Goal: Task Accomplishment & Management: Complete application form

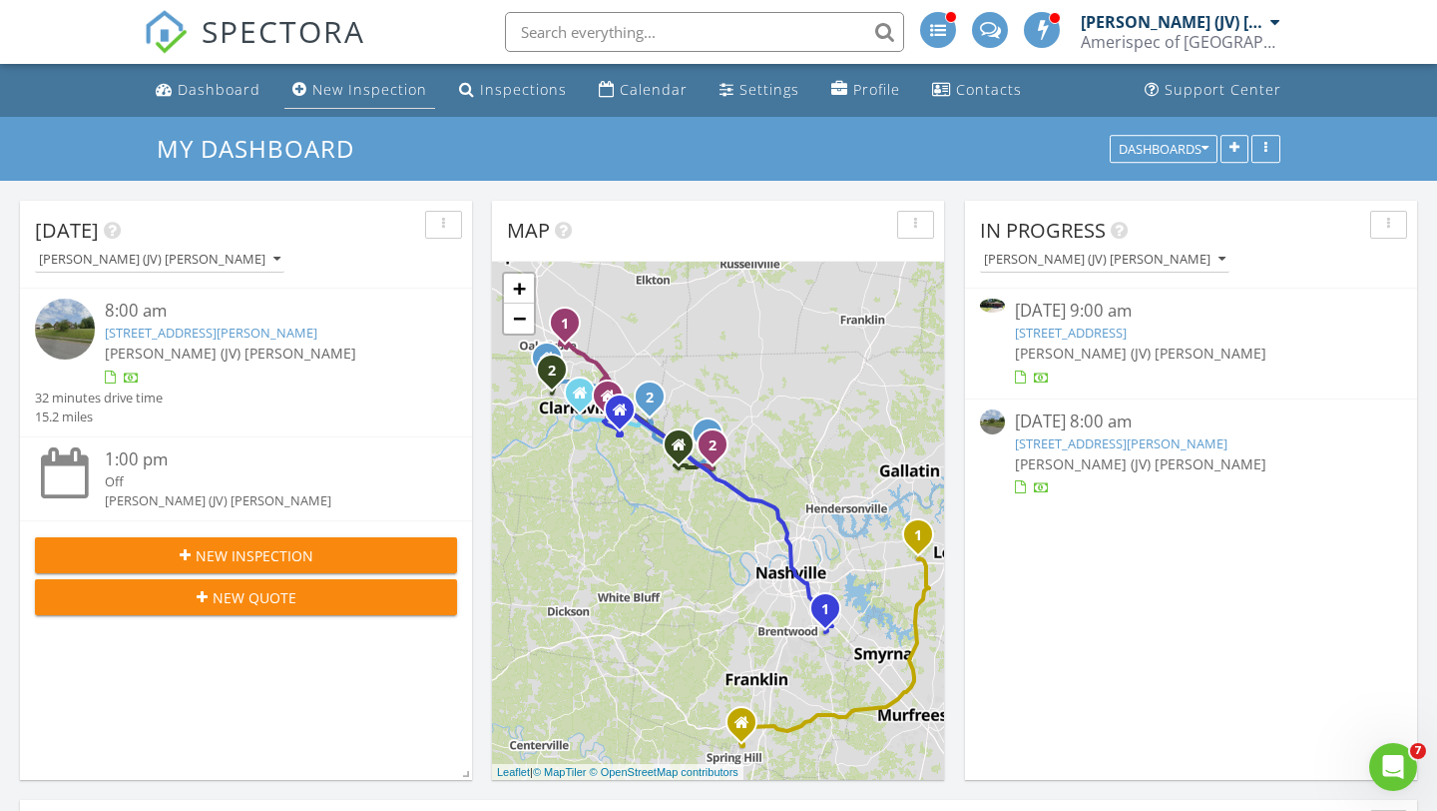
click at [368, 99] on div "New Inspection" at bounding box center [369, 89] width 115 height 19
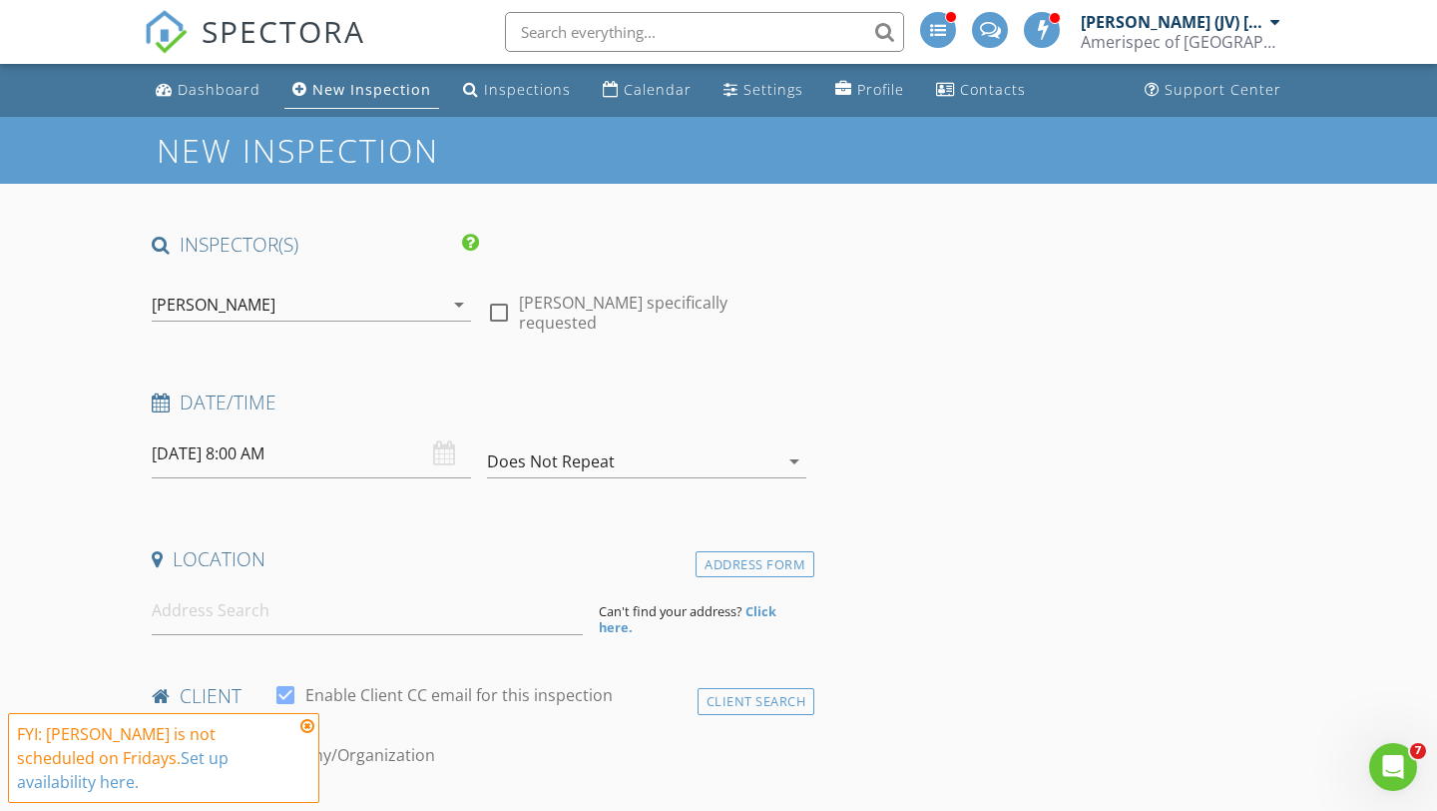
click at [496, 295] on div at bounding box center [499, 312] width 34 height 34
checkbox input "true"
click at [458, 305] on icon "arrow_drop_down" at bounding box center [459, 304] width 24 height 24
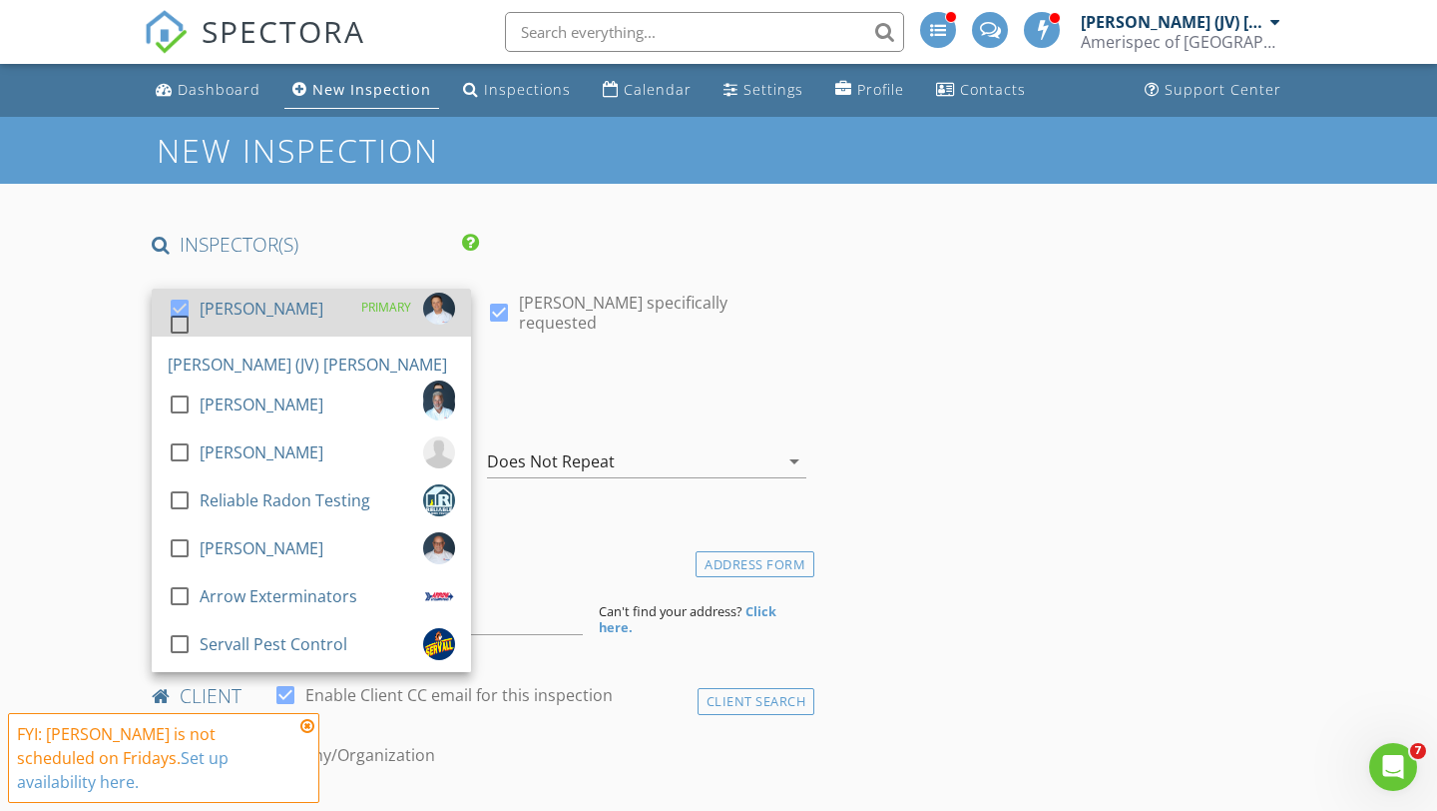
drag, startPoint x: 250, startPoint y: 359, endPoint x: 214, endPoint y: 333, distance: 44.3
click at [249, 359] on div "[PERSON_NAME] (JV) [PERSON_NAME]" at bounding box center [308, 364] width 280 height 32
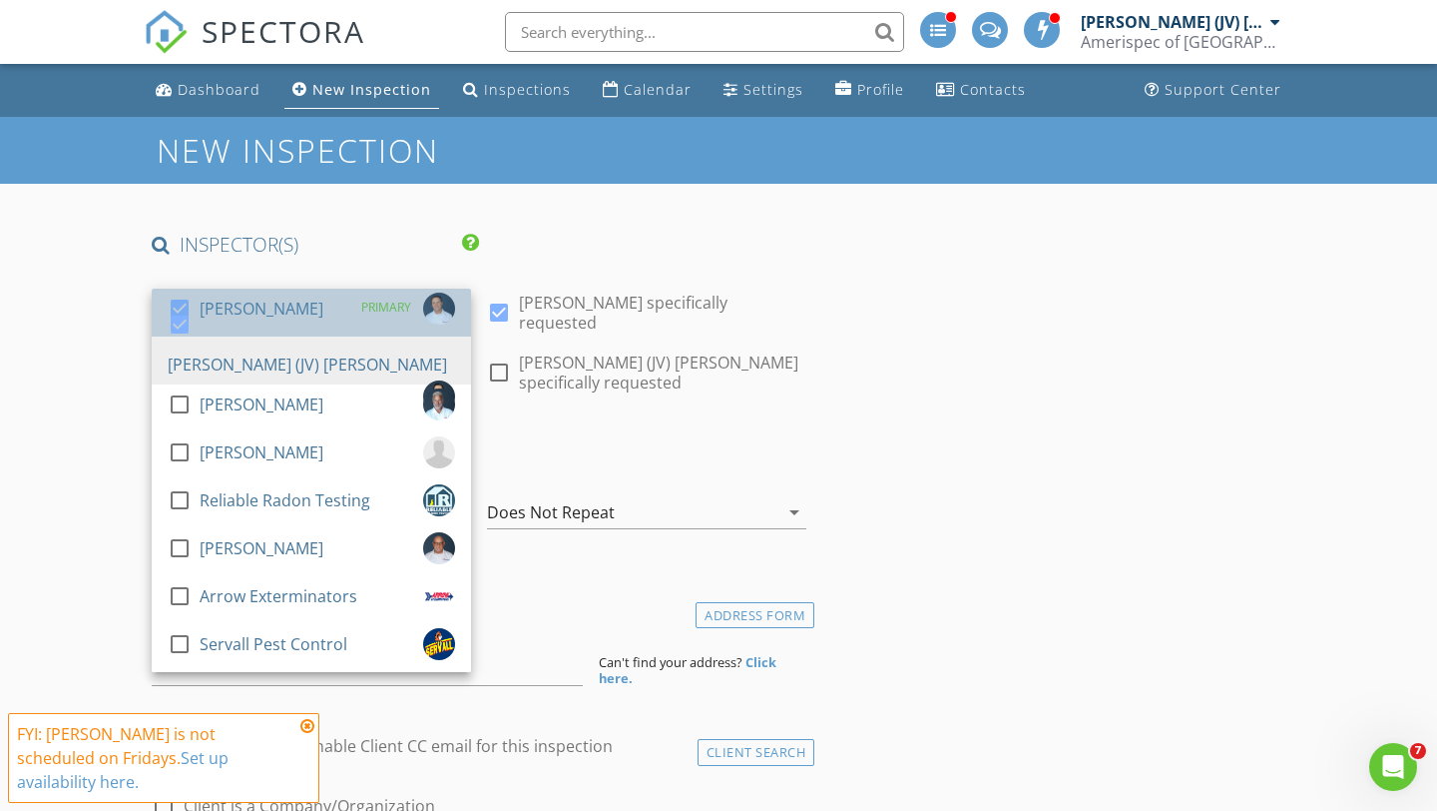
drag, startPoint x: 197, startPoint y: 307, endPoint x: 218, endPoint y: 315, distance: 22.4
click at [197, 307] on div "check_box" at bounding box center [184, 308] width 32 height 24
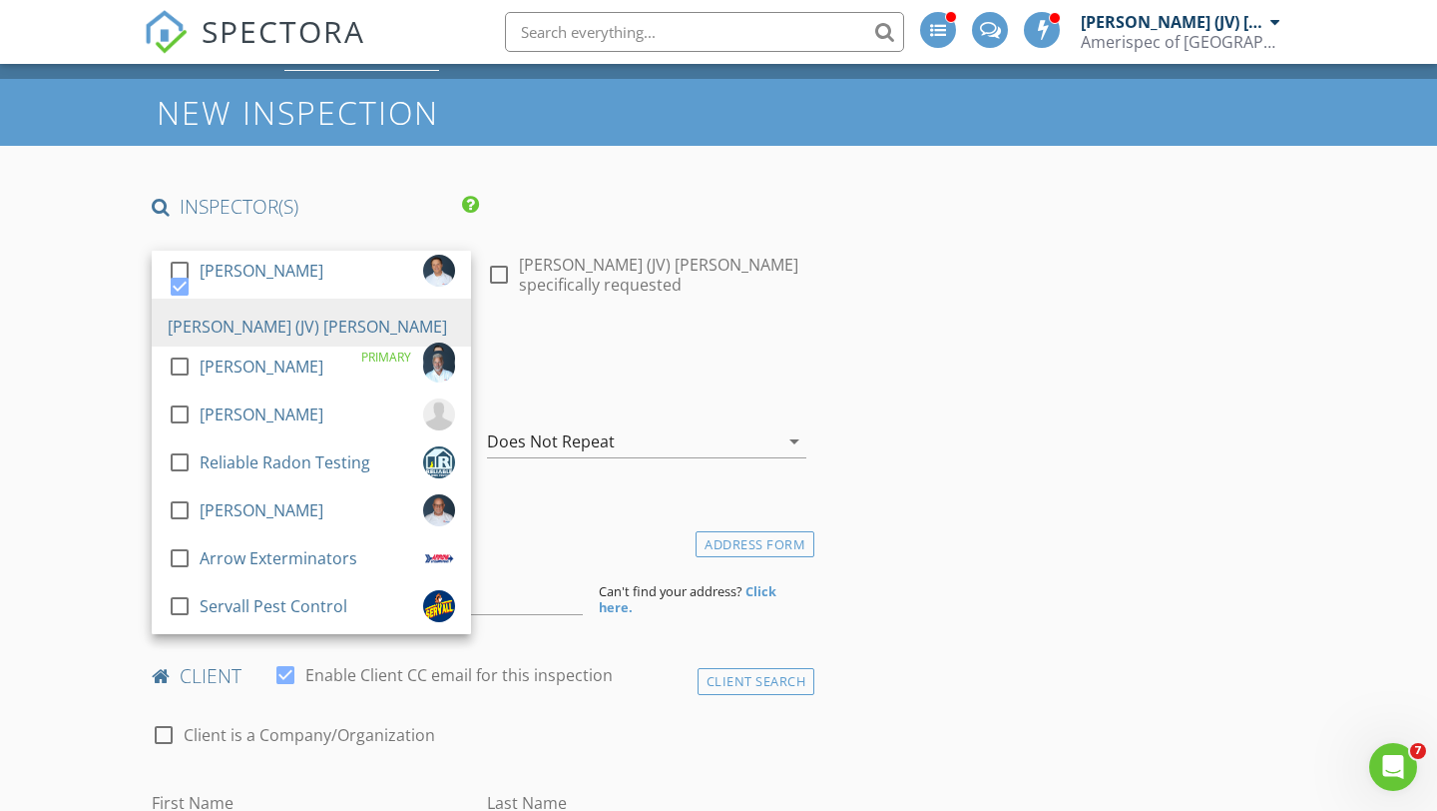
click at [576, 413] on div "Does Not Repeat arrow_drop_down" at bounding box center [646, 445] width 319 height 65
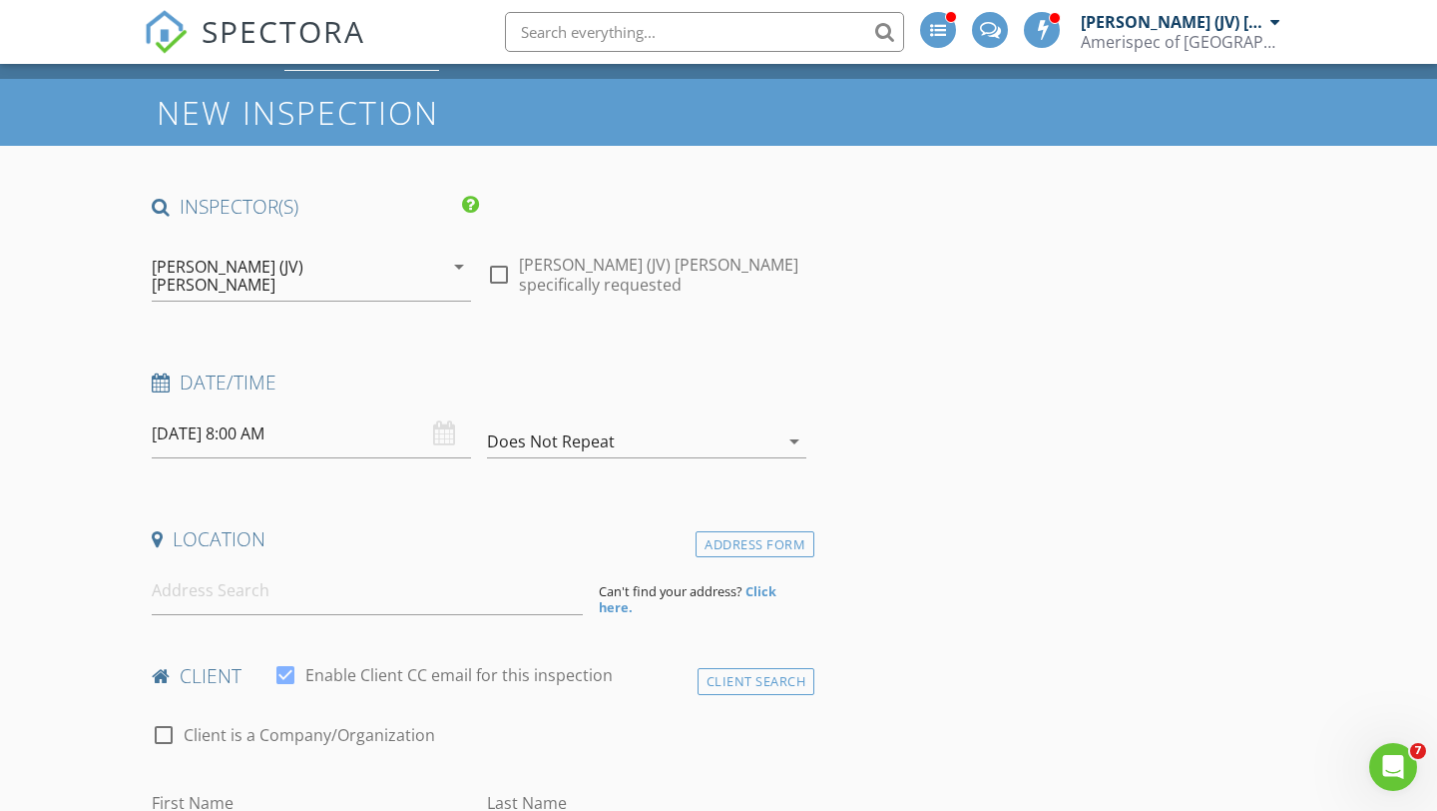
scroll to position [100, 0]
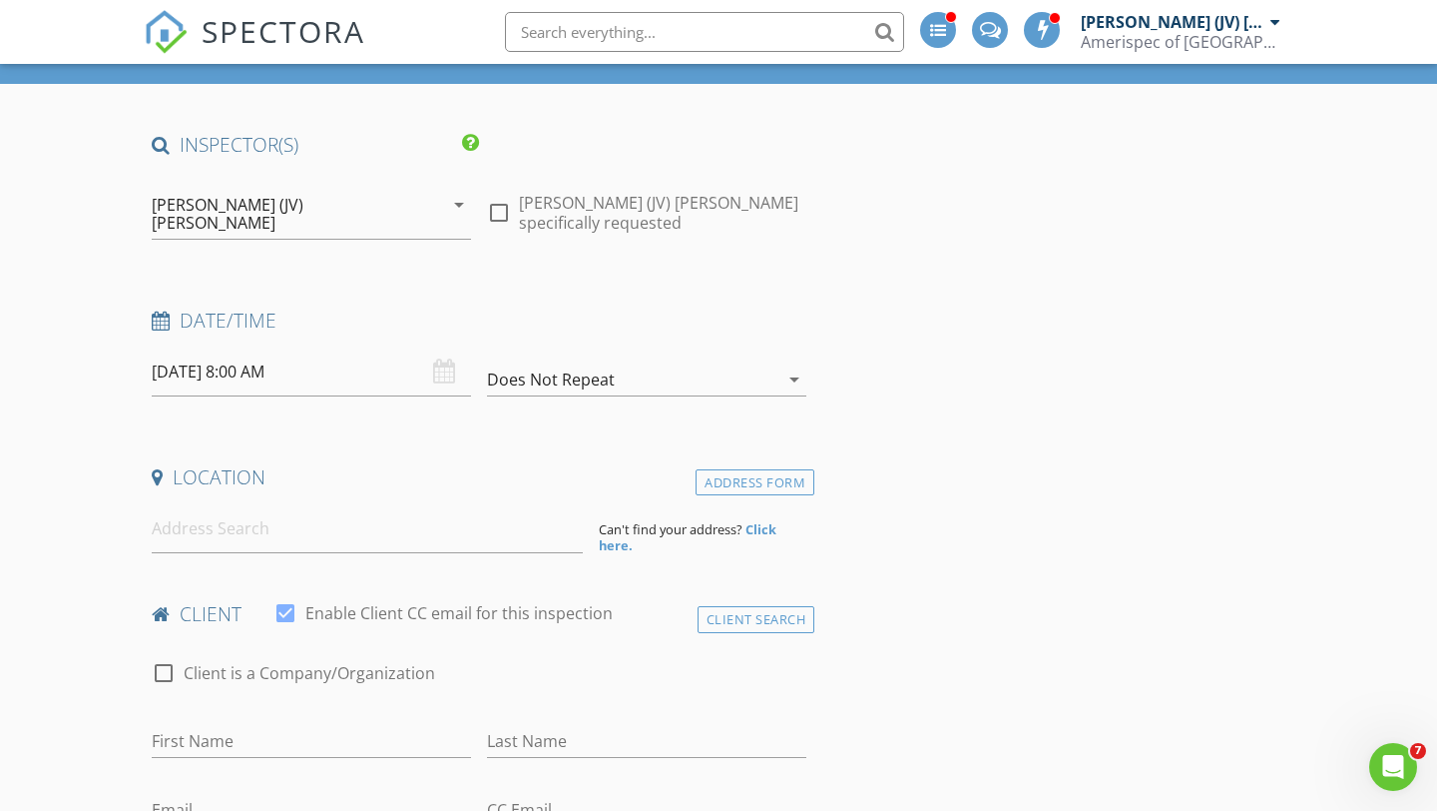
click at [199, 353] on input "08/29/2025 8:00 AM" at bounding box center [311, 371] width 319 height 49
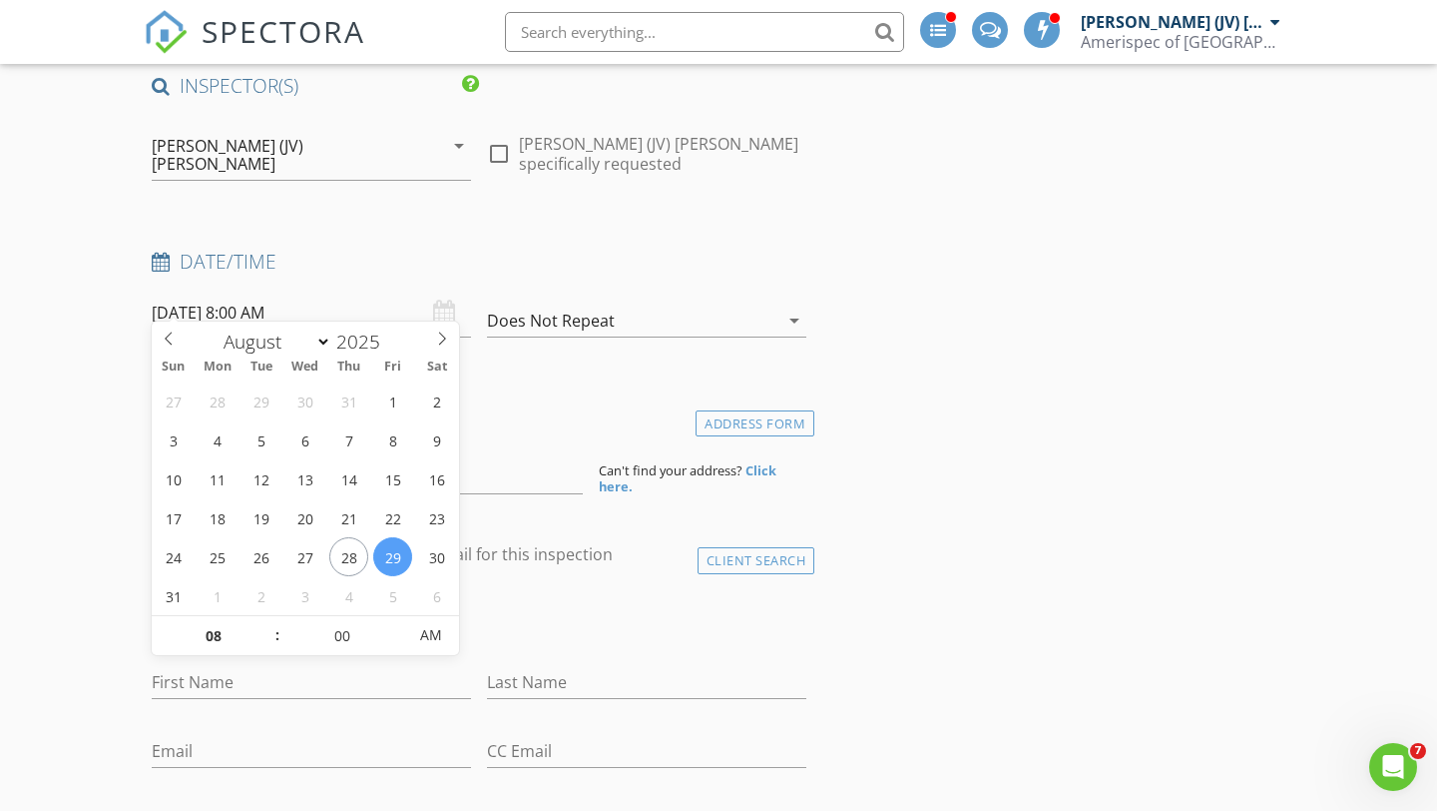
scroll to position [243, 0]
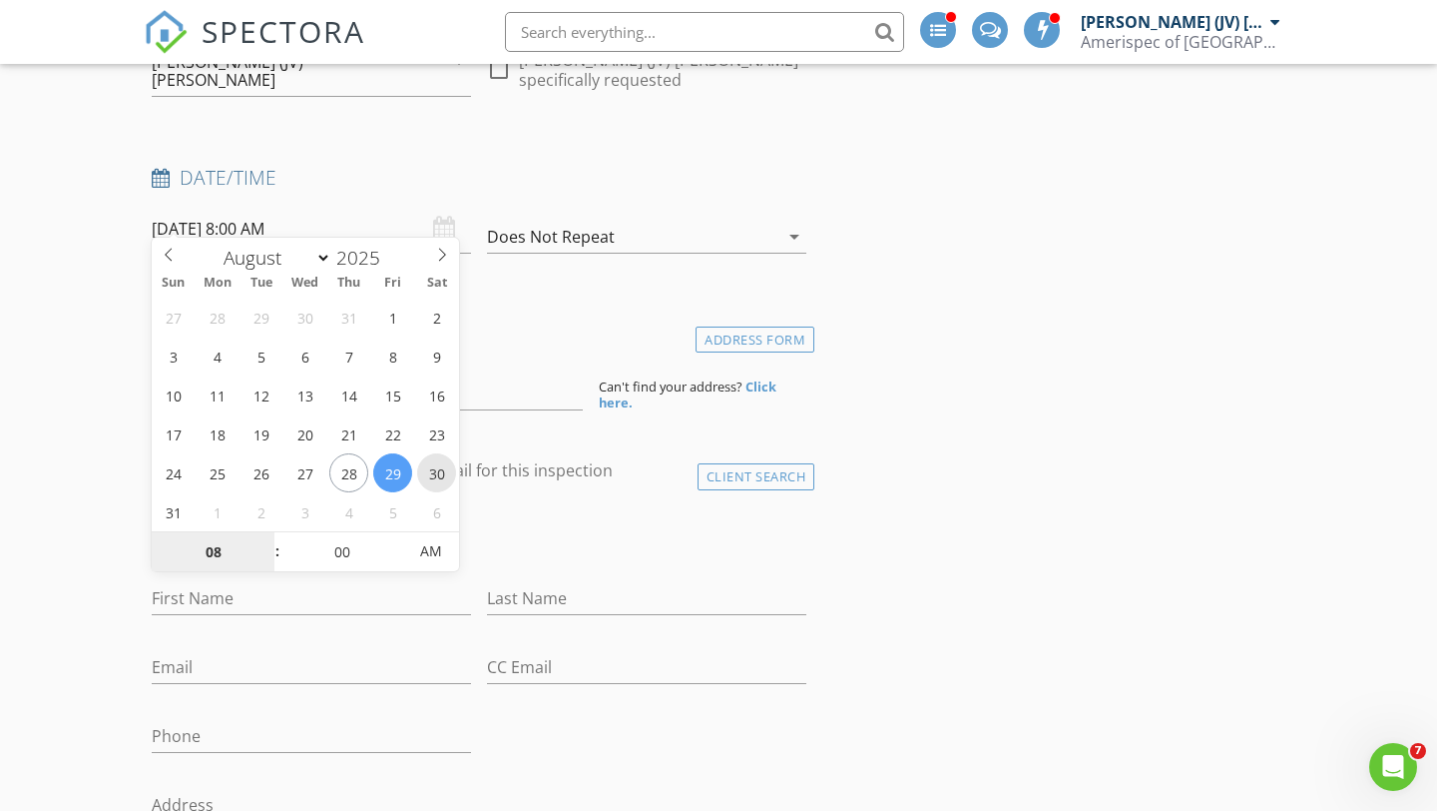
type input "08/30/2025 8:00 AM"
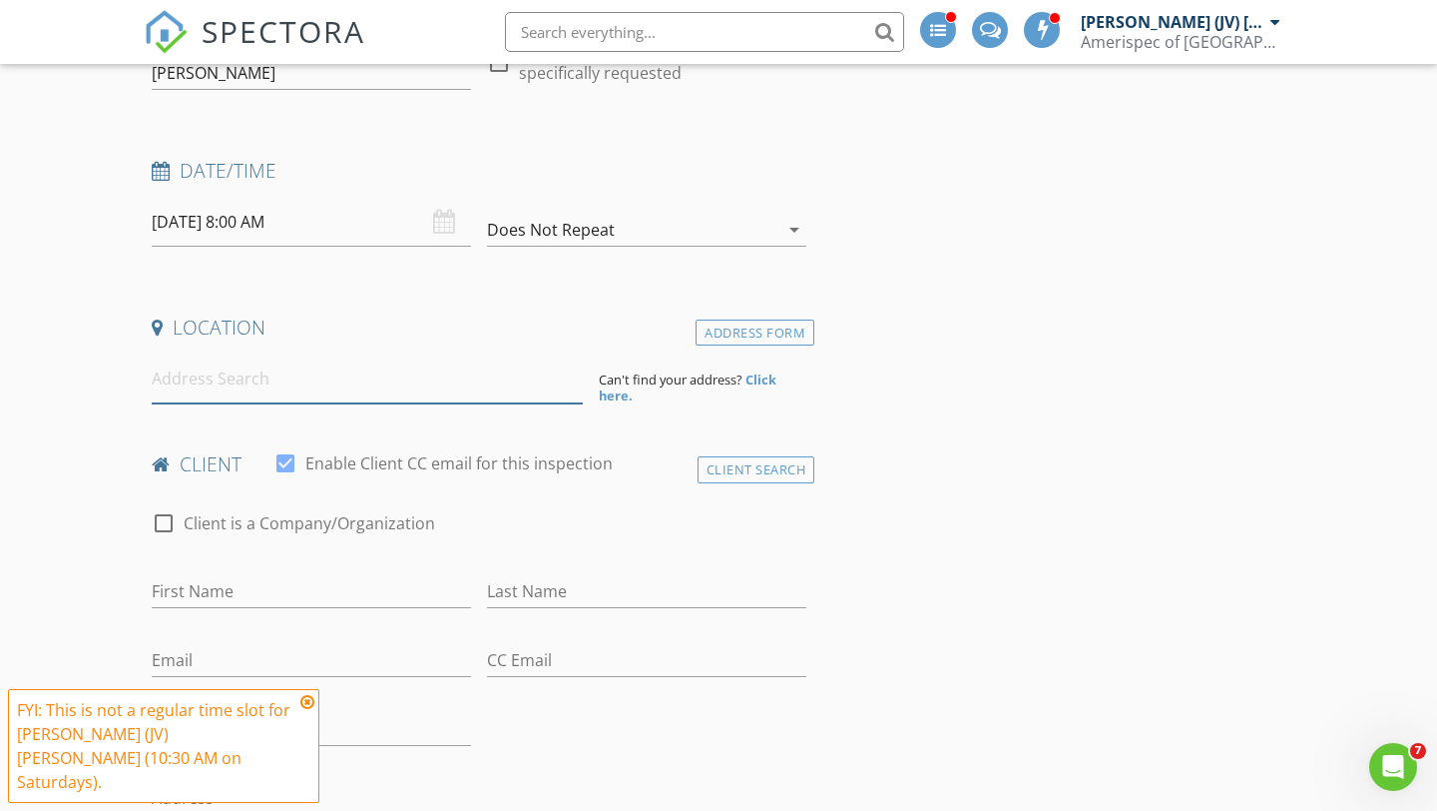
click at [284, 372] on input at bounding box center [367, 378] width 431 height 49
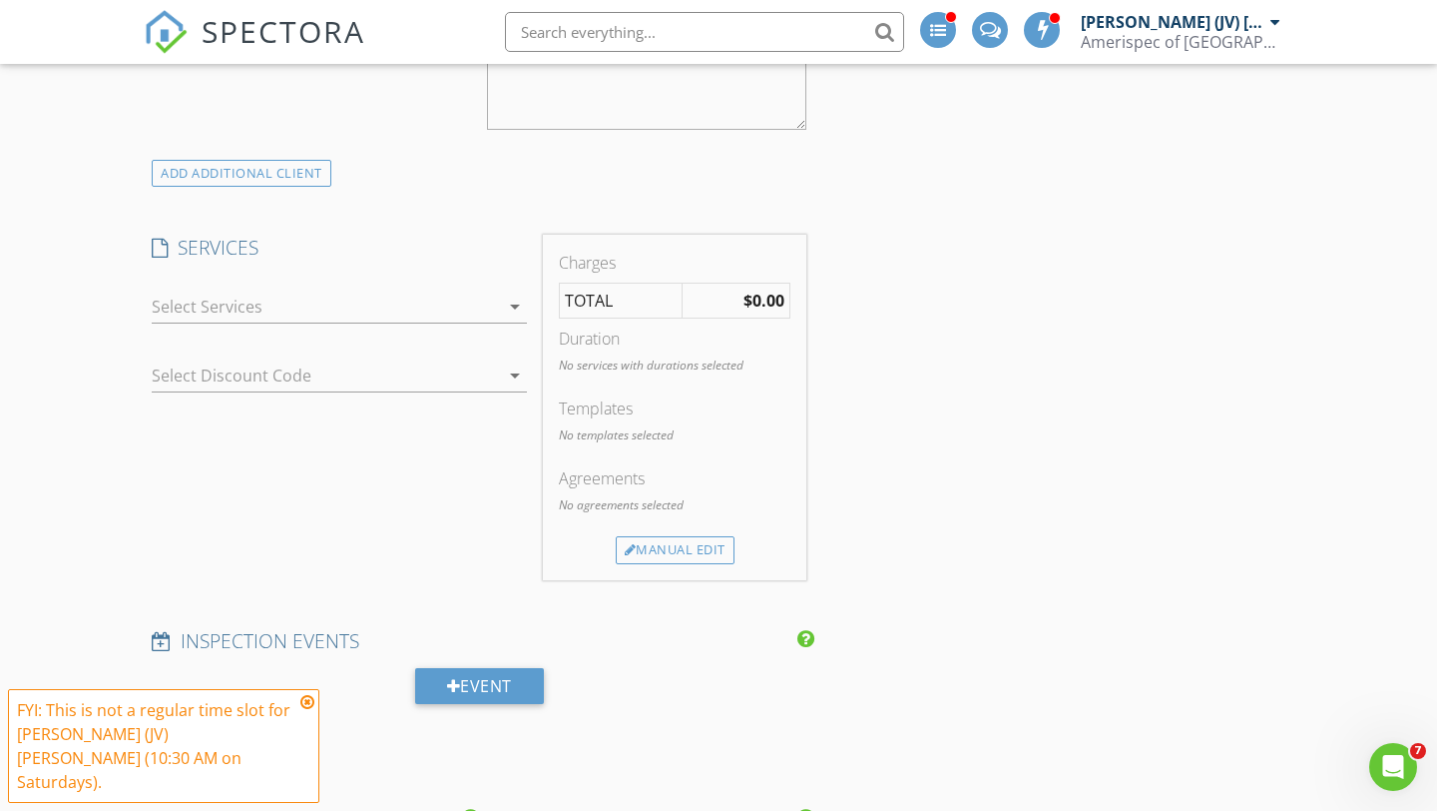
scroll to position [1188, 0]
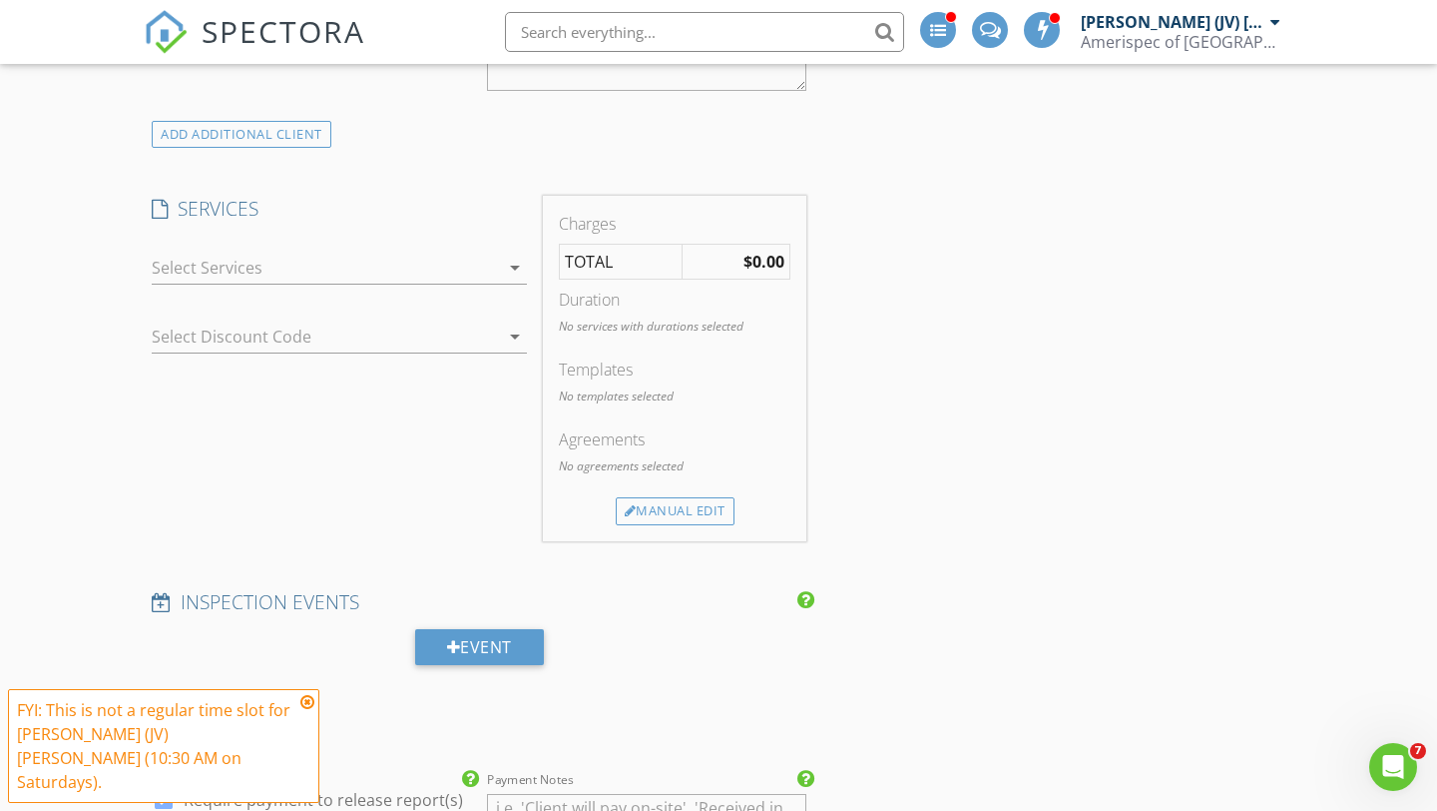
click at [211, 252] on div at bounding box center [325, 268] width 347 height 32
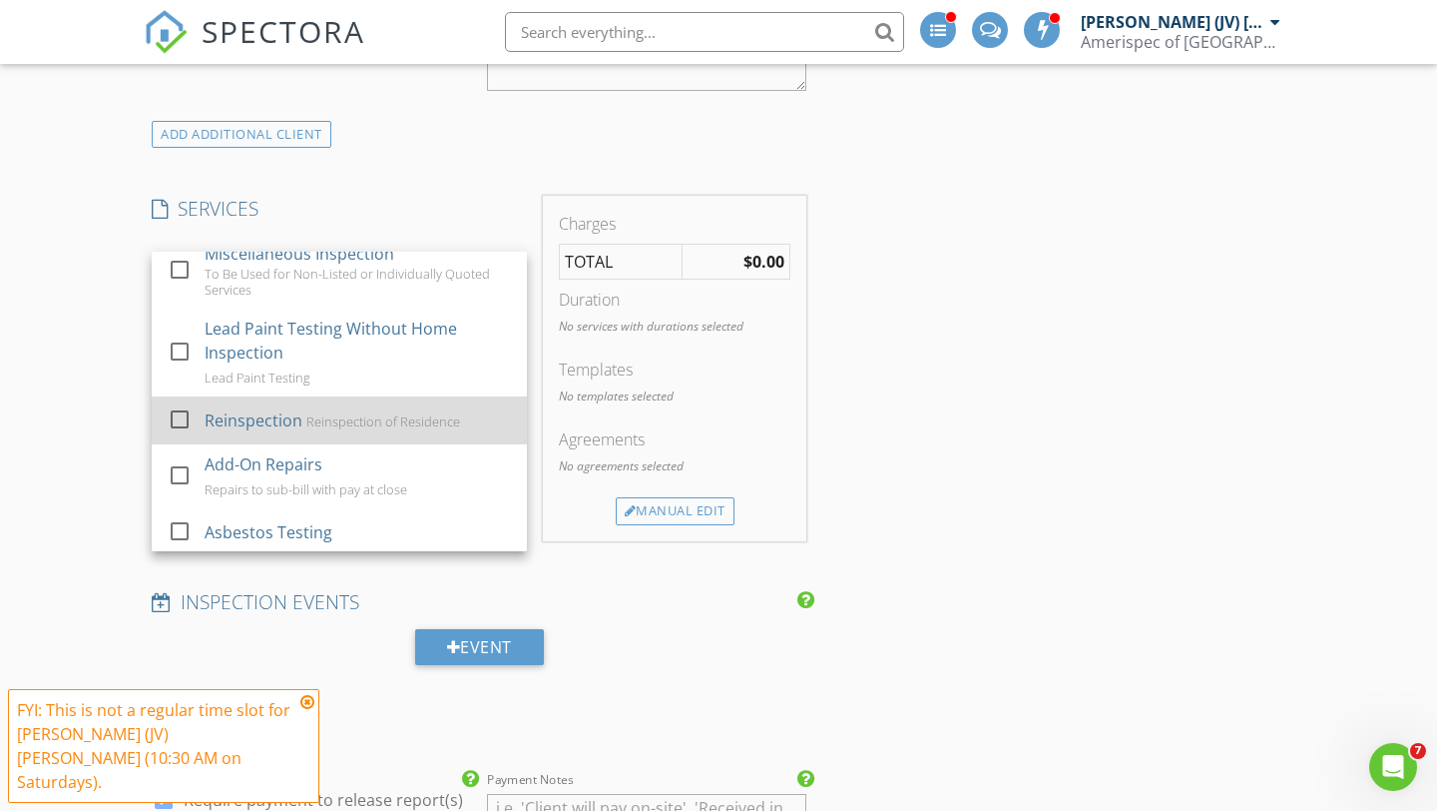
scroll to position [607, 0]
click at [177, 400] on div at bounding box center [180, 417] width 34 height 34
checkbox input "false"
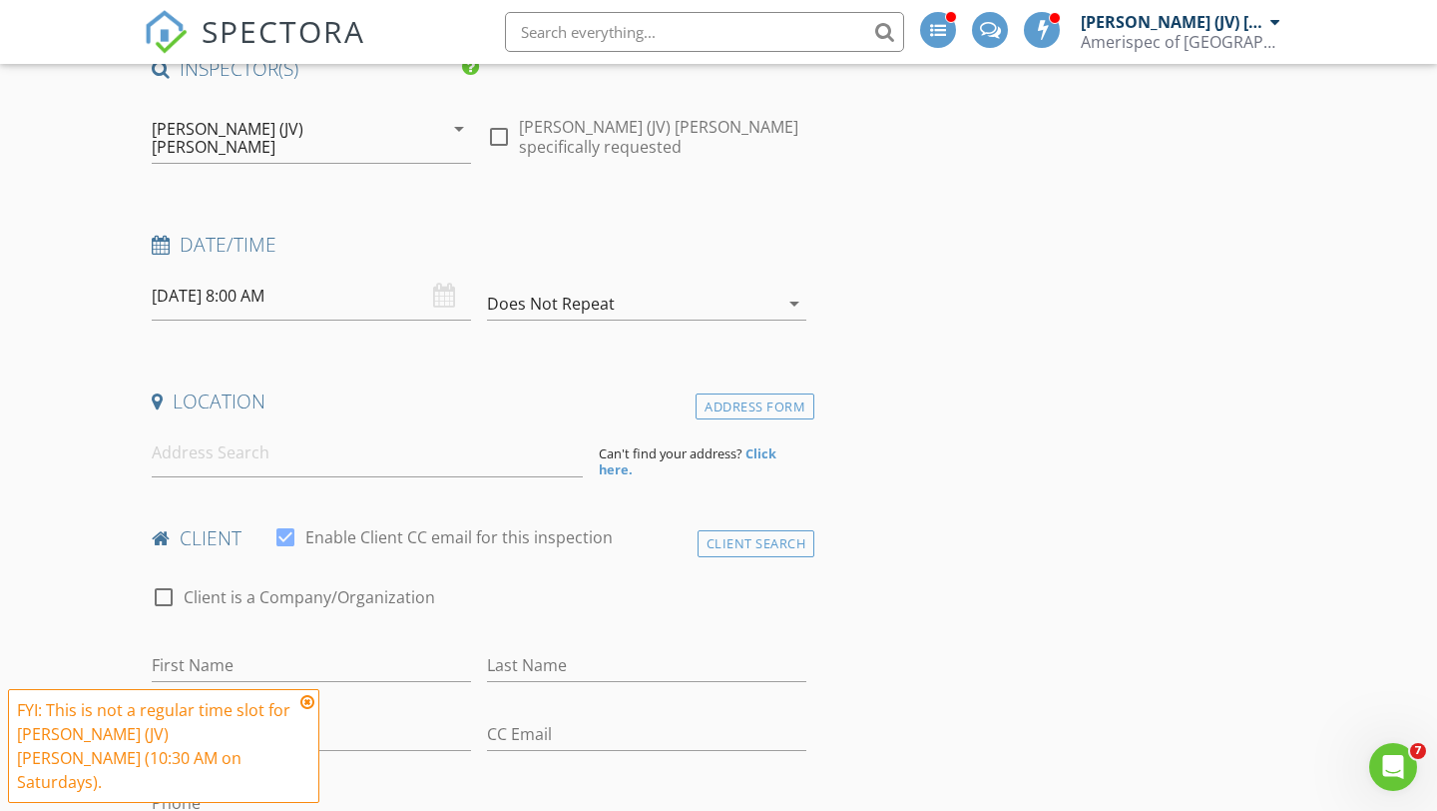
scroll to position [0, 0]
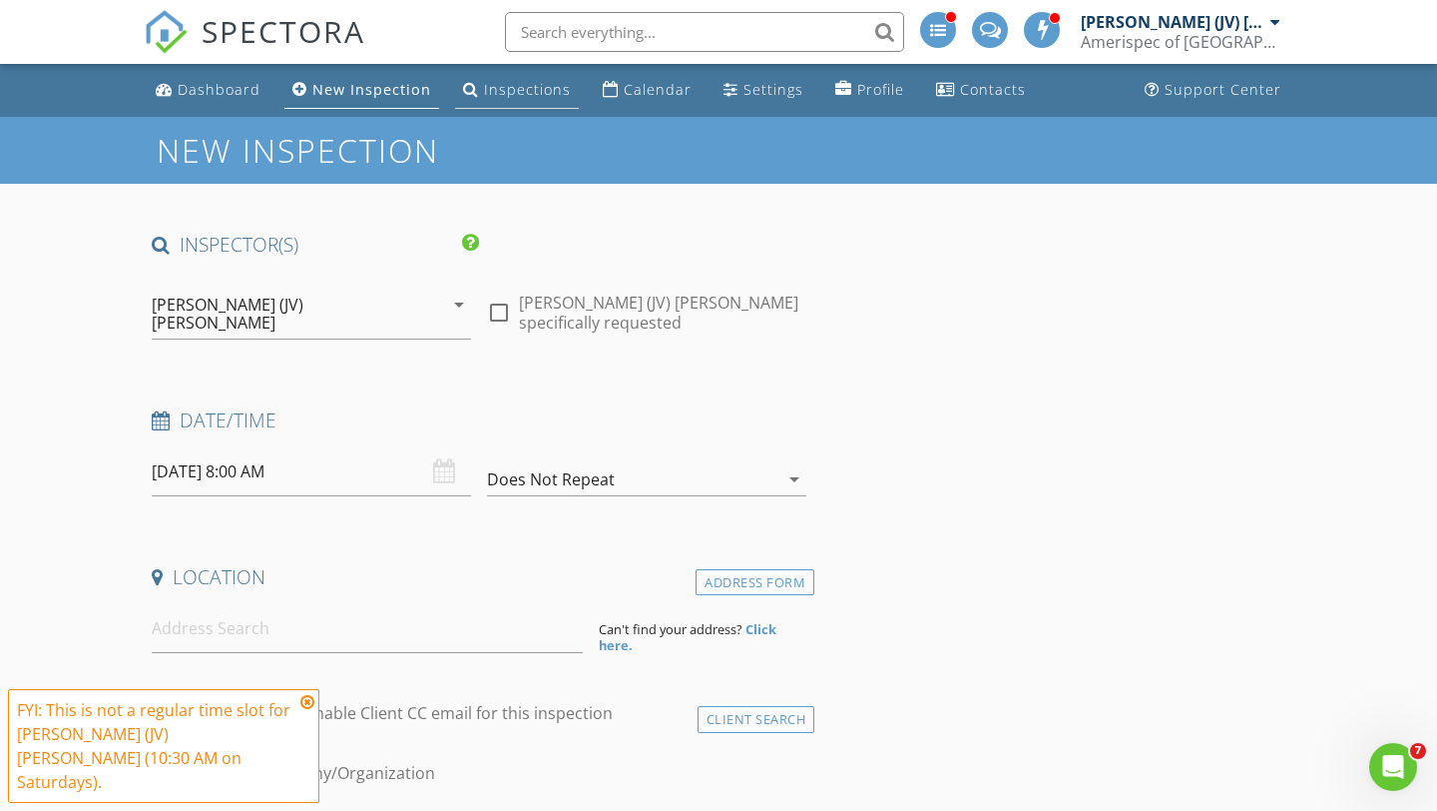
click at [500, 92] on div "Inspections" at bounding box center [527, 89] width 87 height 19
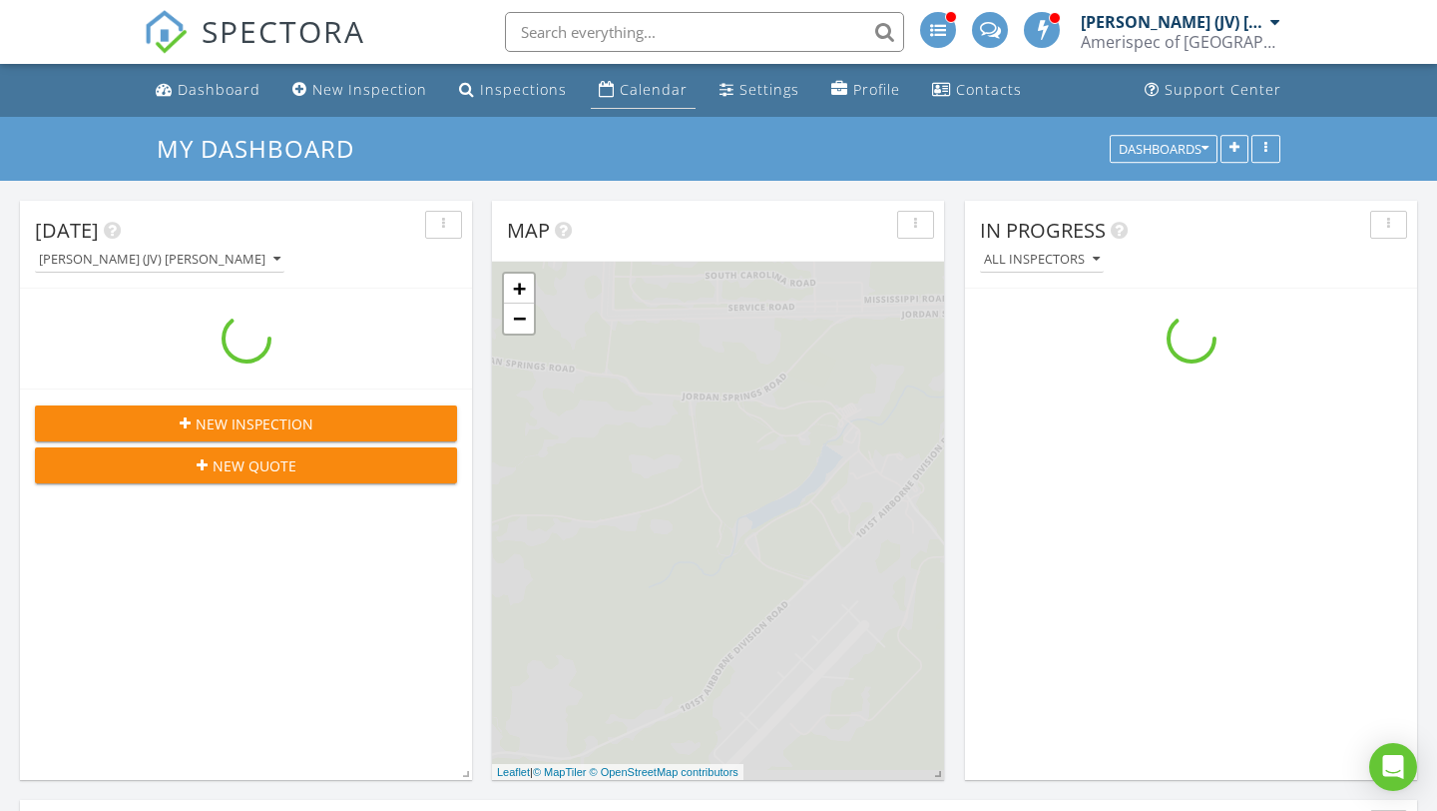
scroll to position [1818, 1438]
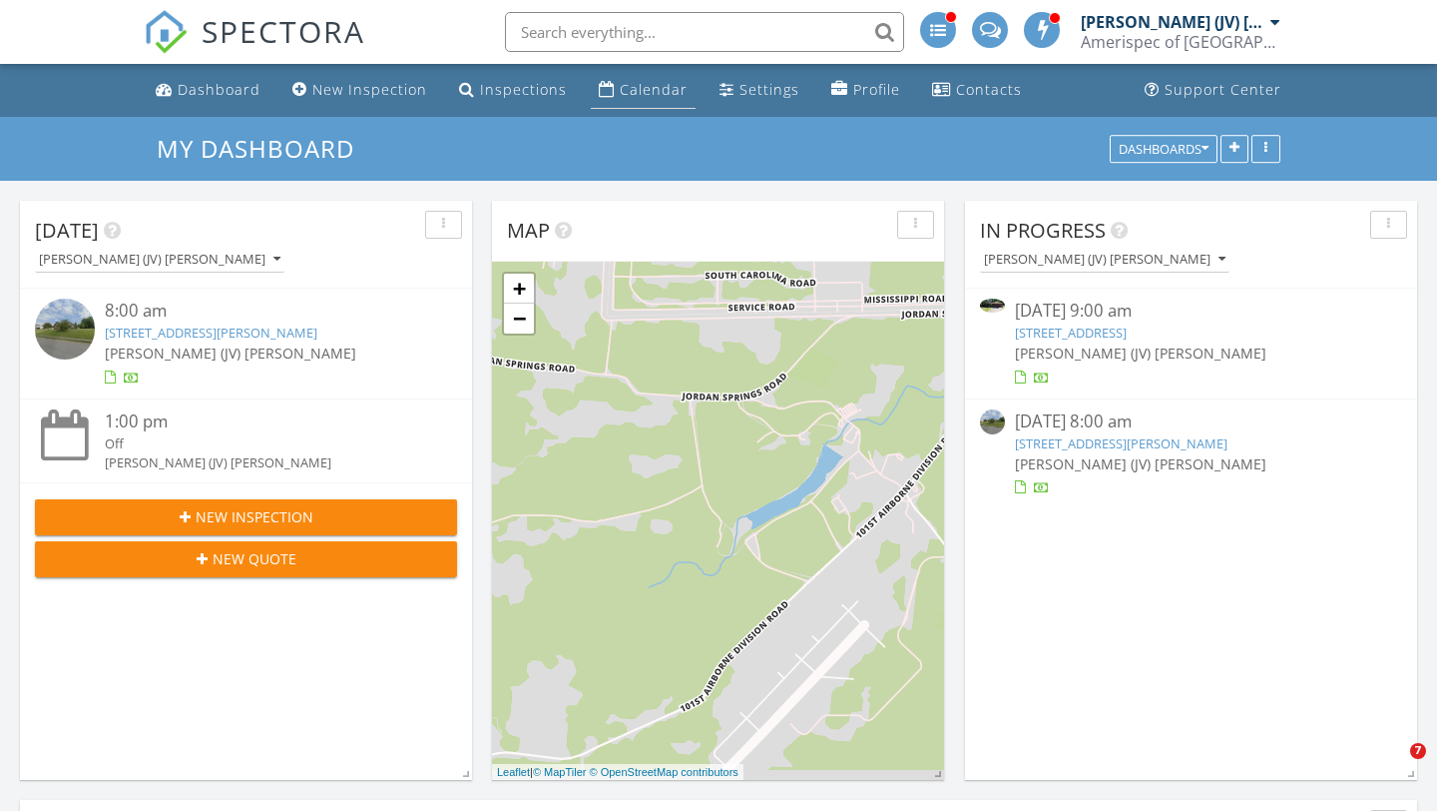
click at [608, 91] on link "Calendar" at bounding box center [643, 90] width 105 height 37
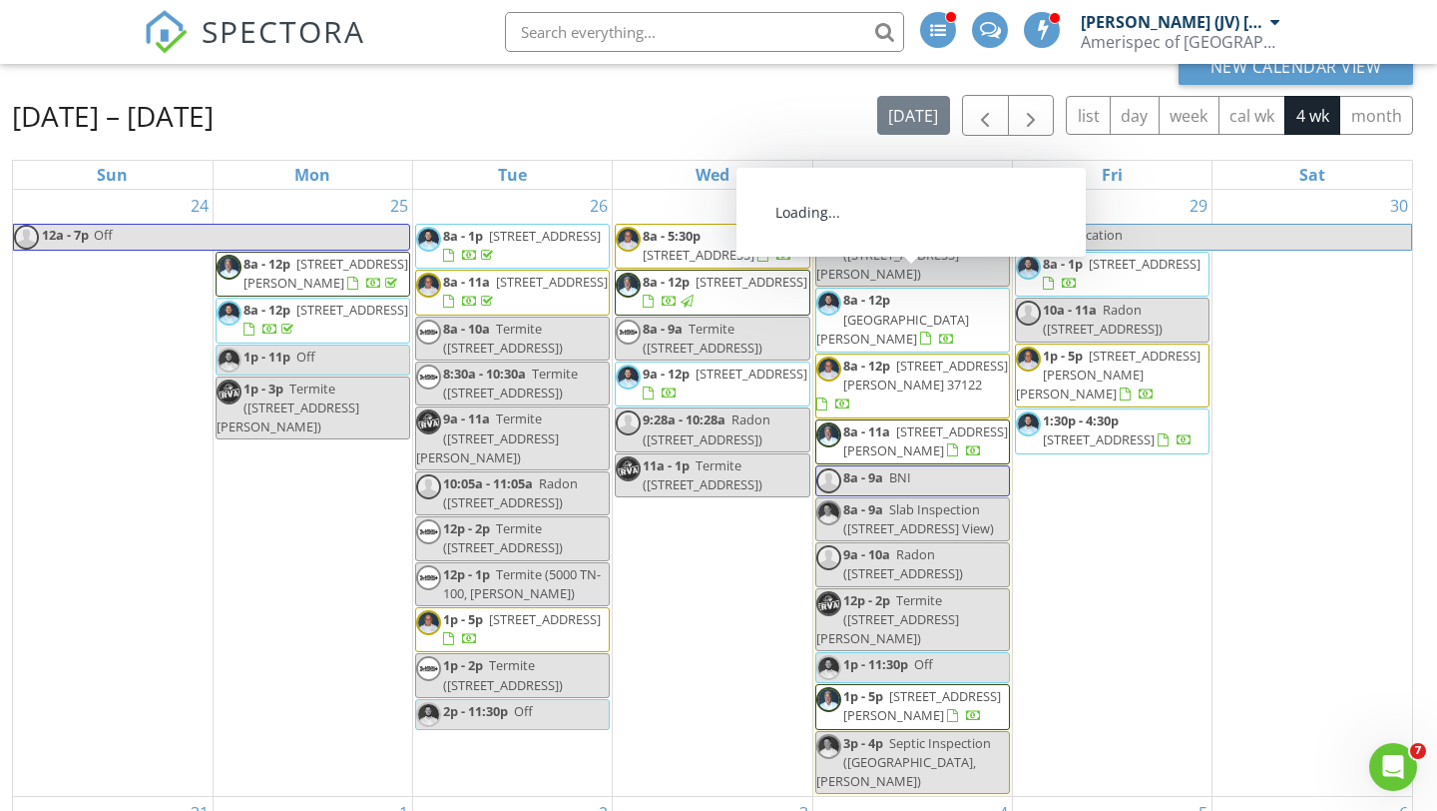
click at [1323, 327] on div "30" at bounding box center [1313, 493] width 200 height 606
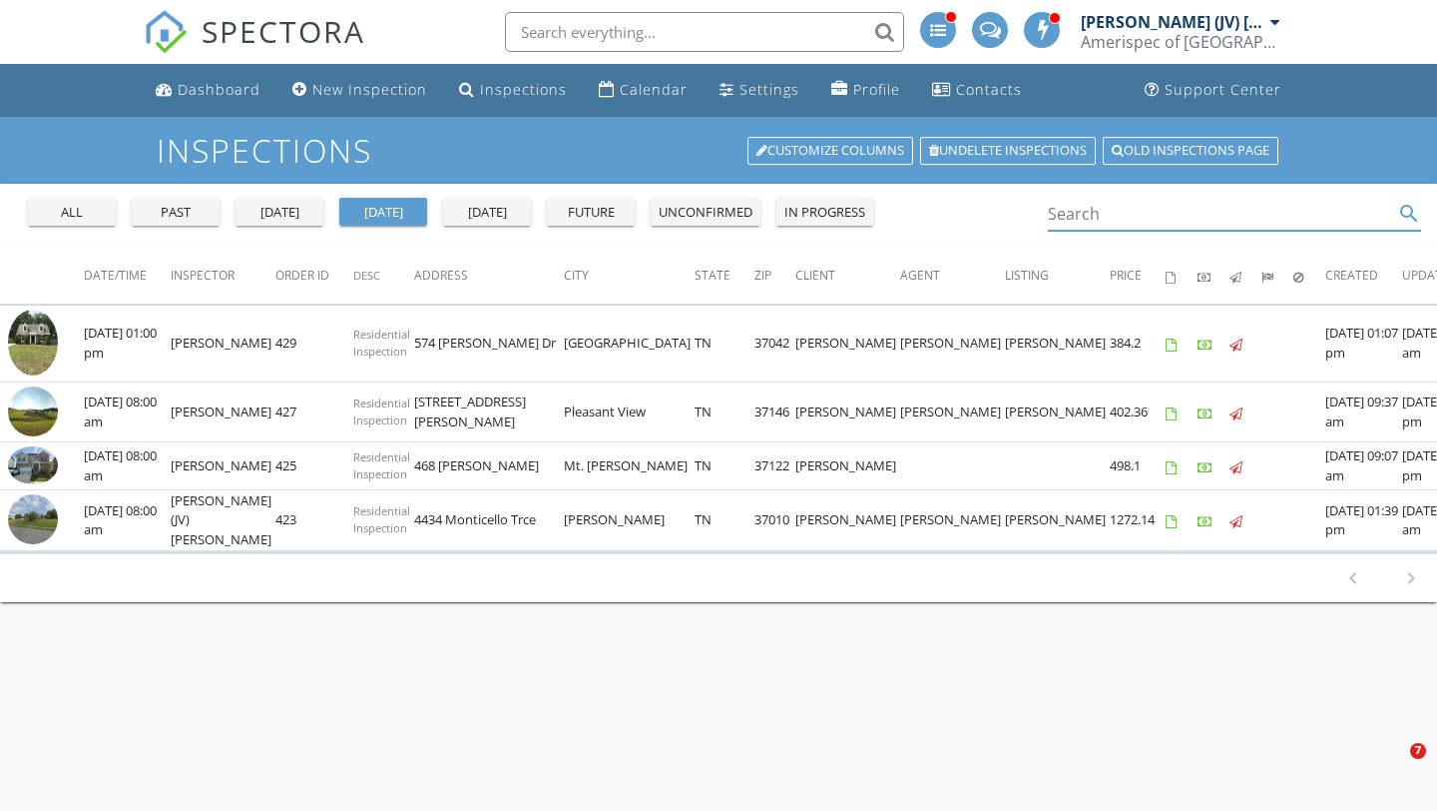
click at [1116, 226] on input "Search" at bounding box center [1220, 214] width 345 height 33
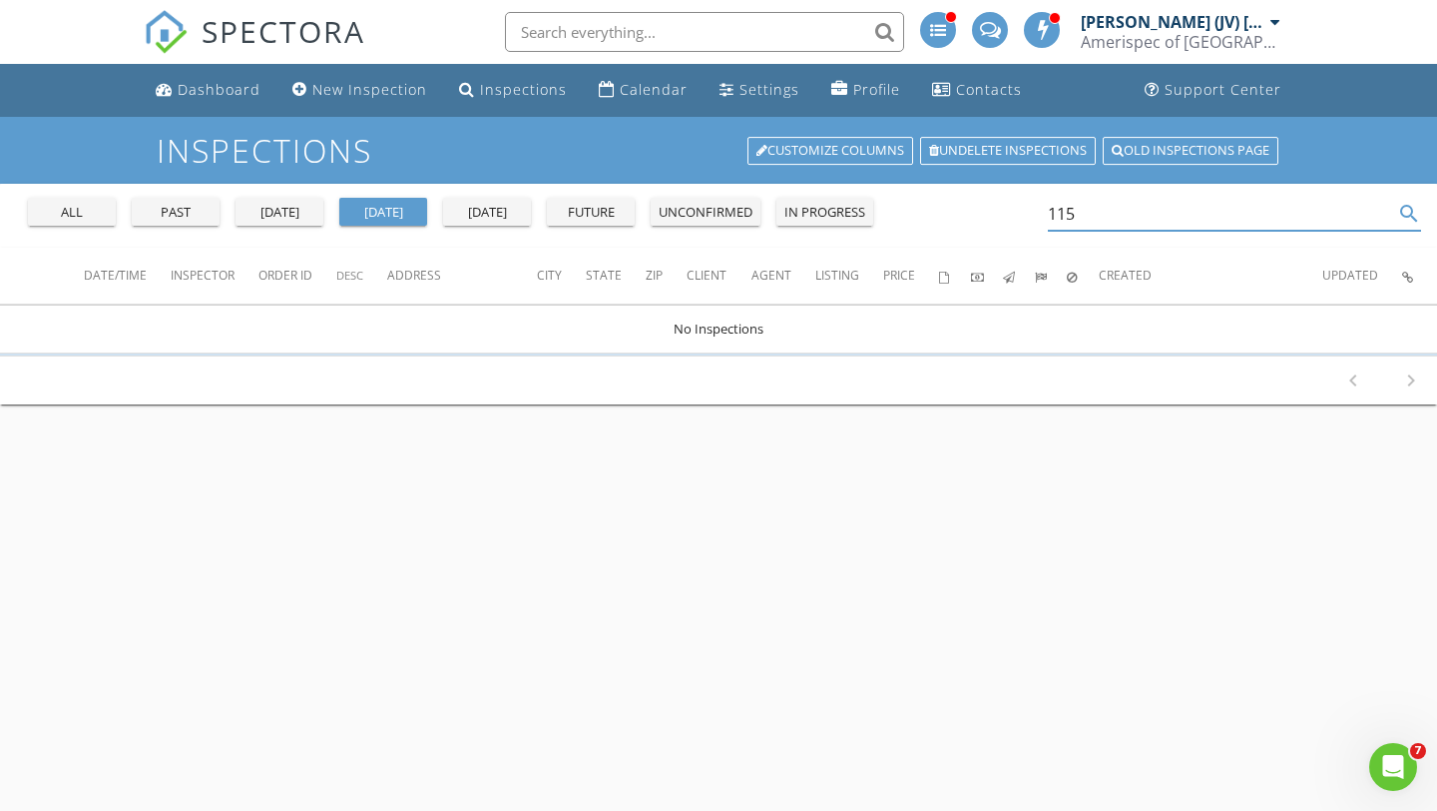
click at [102, 219] on div "all" at bounding box center [72, 213] width 72 height 20
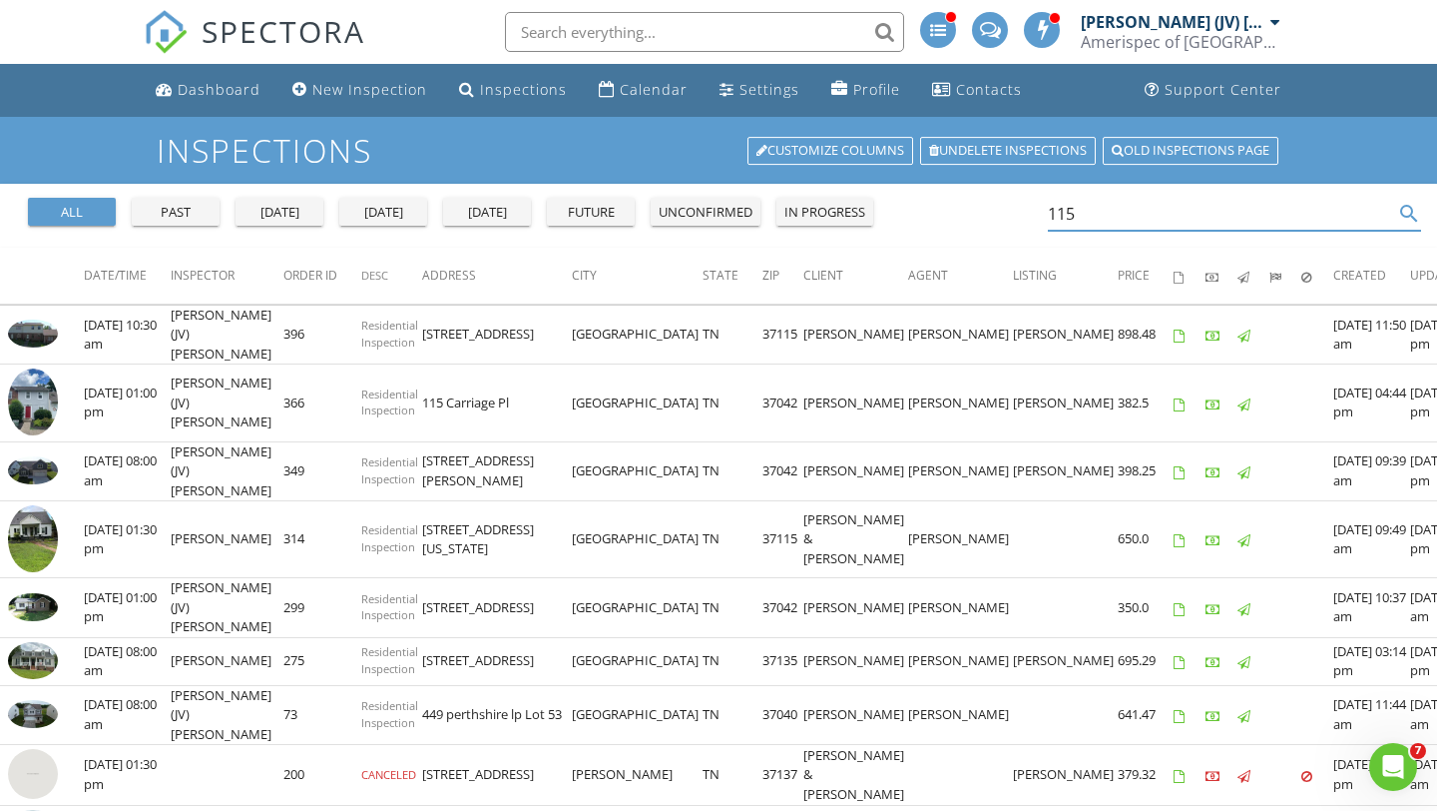
click at [1089, 217] on input "115" at bounding box center [1220, 214] width 345 height 33
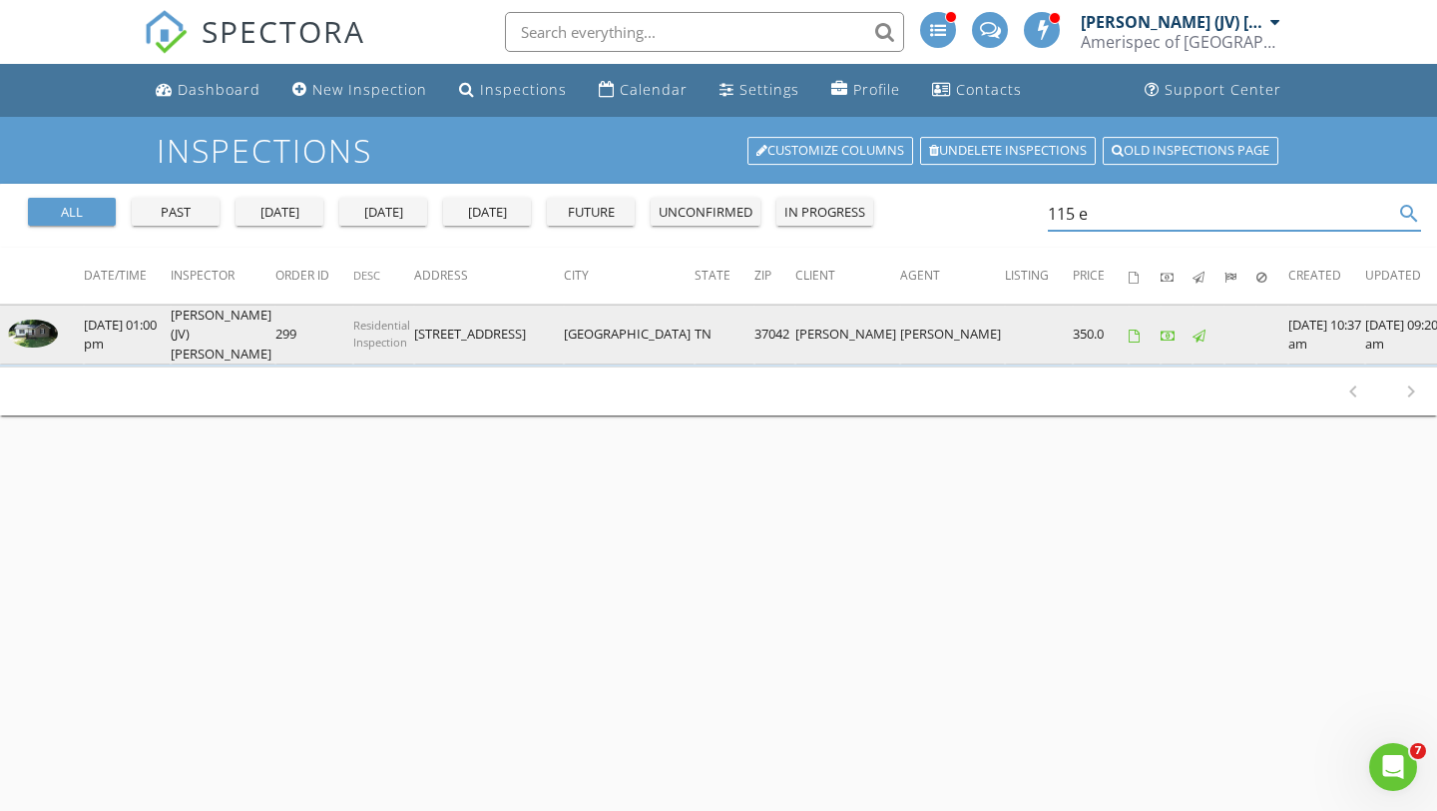
click at [60, 328] on td at bounding box center [42, 334] width 84 height 60
click at [45, 330] on img at bounding box center [33, 333] width 50 height 28
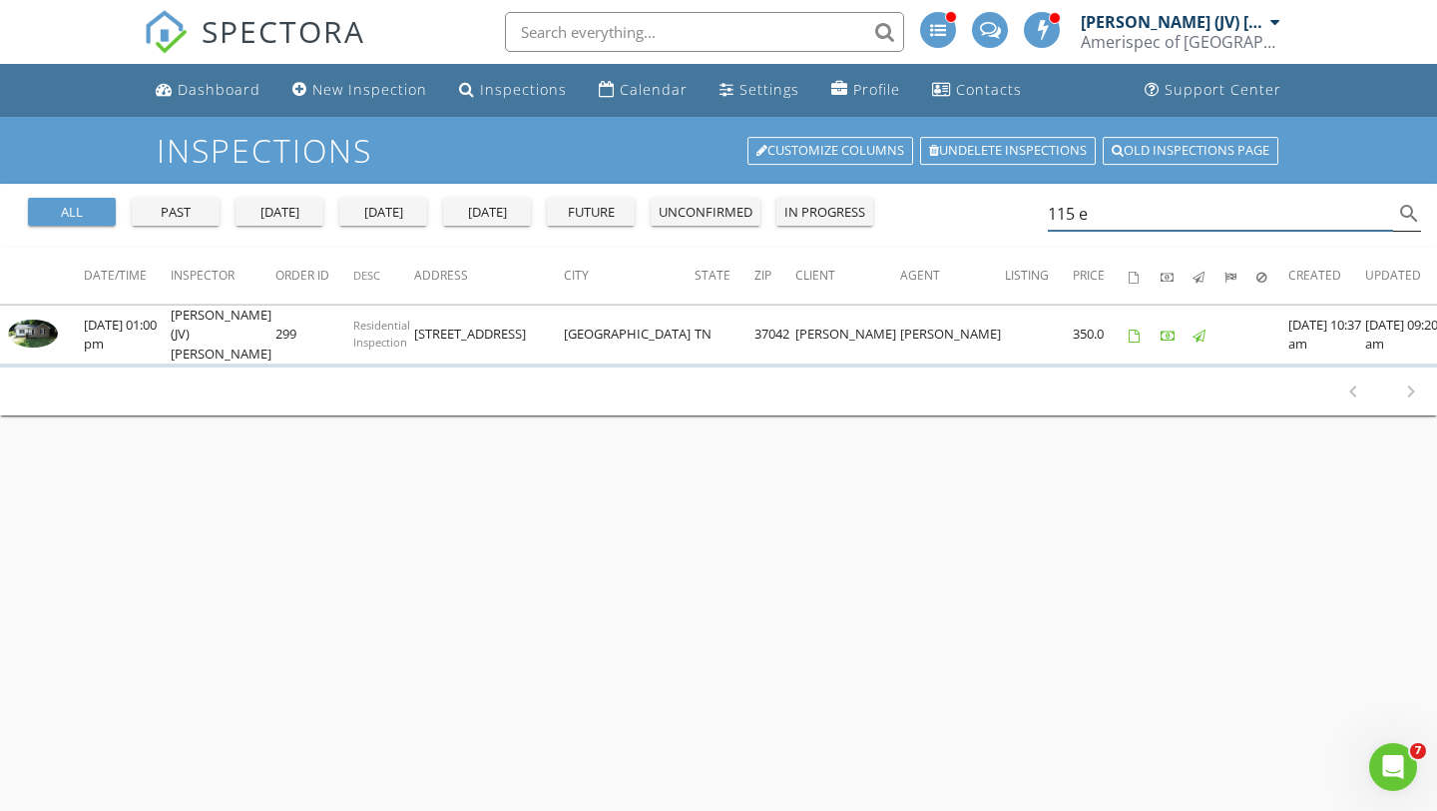
click at [1113, 221] on input "115 e" at bounding box center [1220, 214] width 345 height 33
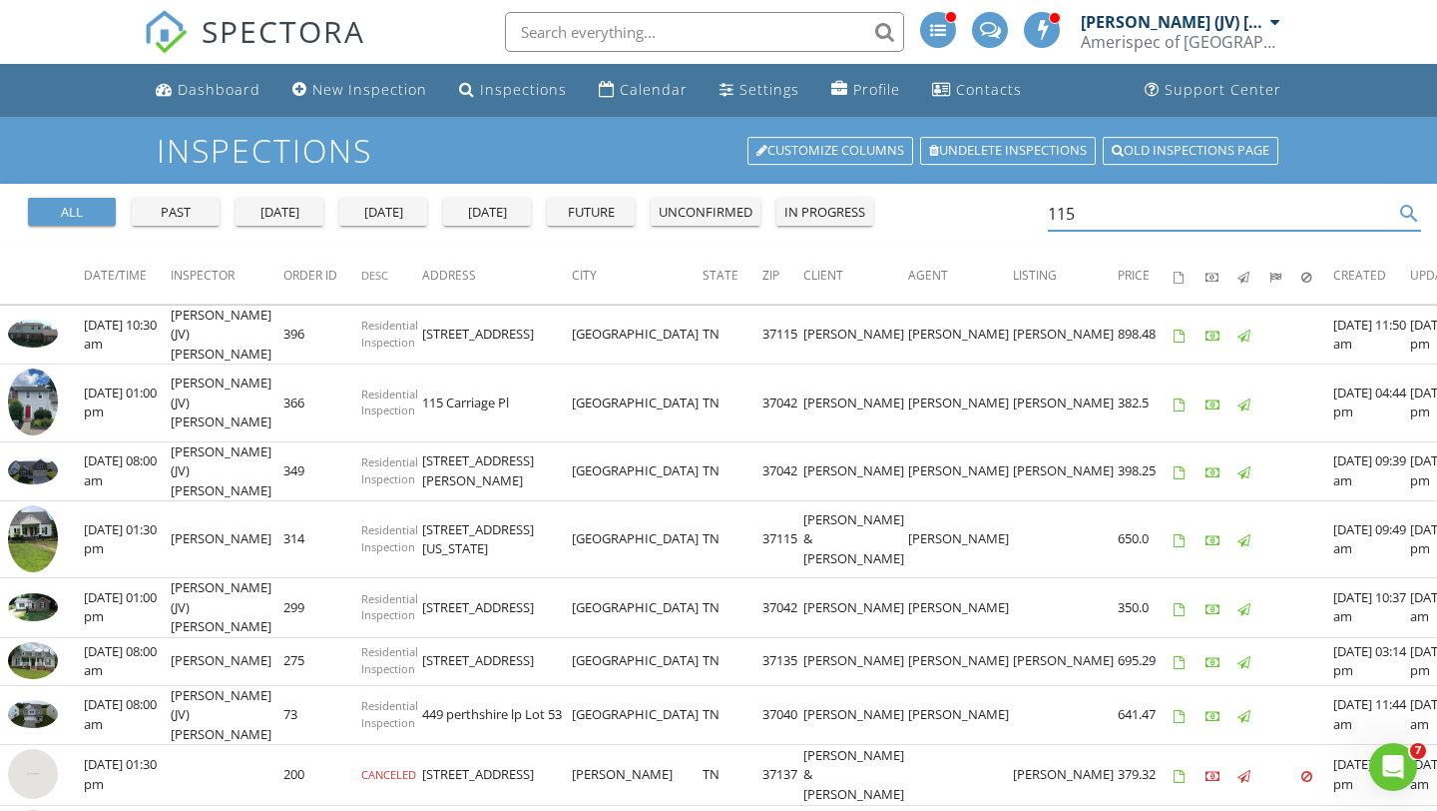
type input "115"
